Goal: Transaction & Acquisition: Book appointment/travel/reservation

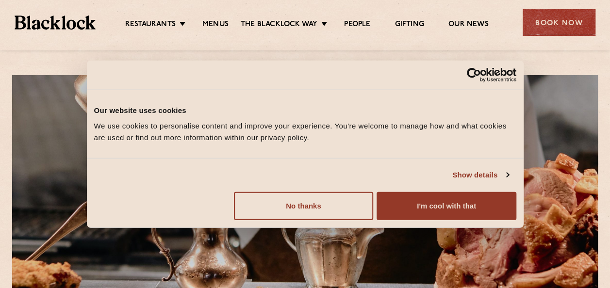
scroll to position [19, 0]
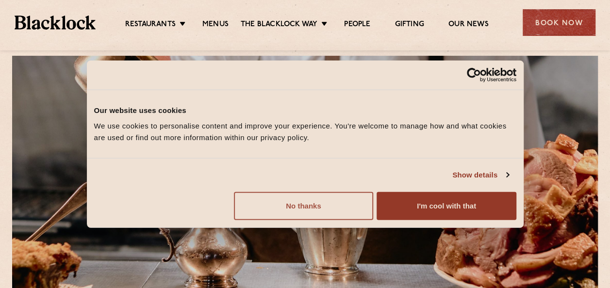
click at [337, 209] on button "No thanks" at bounding box center [303, 206] width 139 height 28
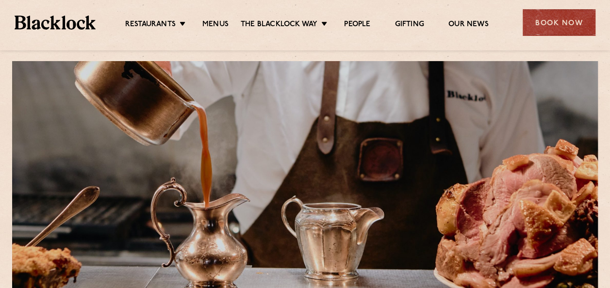
scroll to position [0, 0]
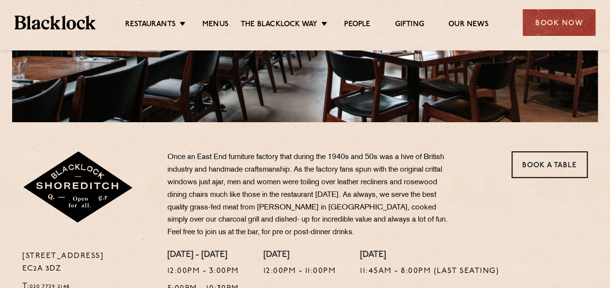
scroll to position [233, 0]
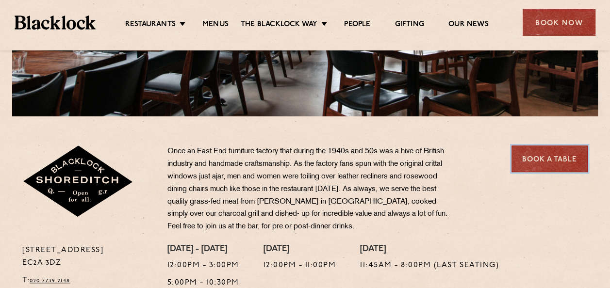
click at [545, 156] on link "Book a Table" at bounding box center [550, 159] width 76 height 27
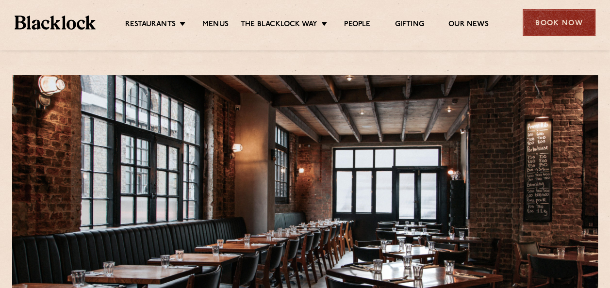
click at [559, 21] on div "Book Now" at bounding box center [559, 22] width 73 height 27
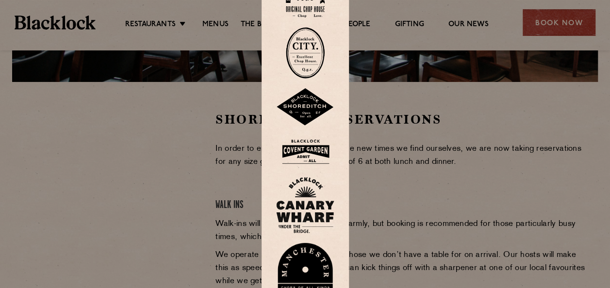
scroll to position [272, 0]
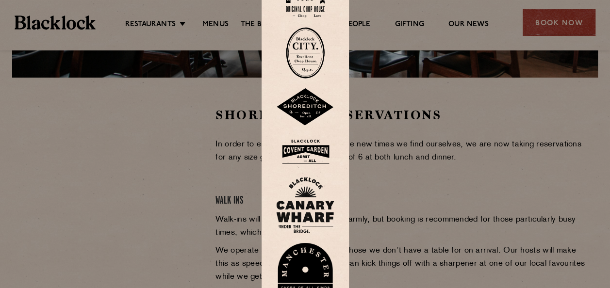
click at [466, 200] on div at bounding box center [305, 144] width 610 height 288
